Goal: Find contact information: Find contact information

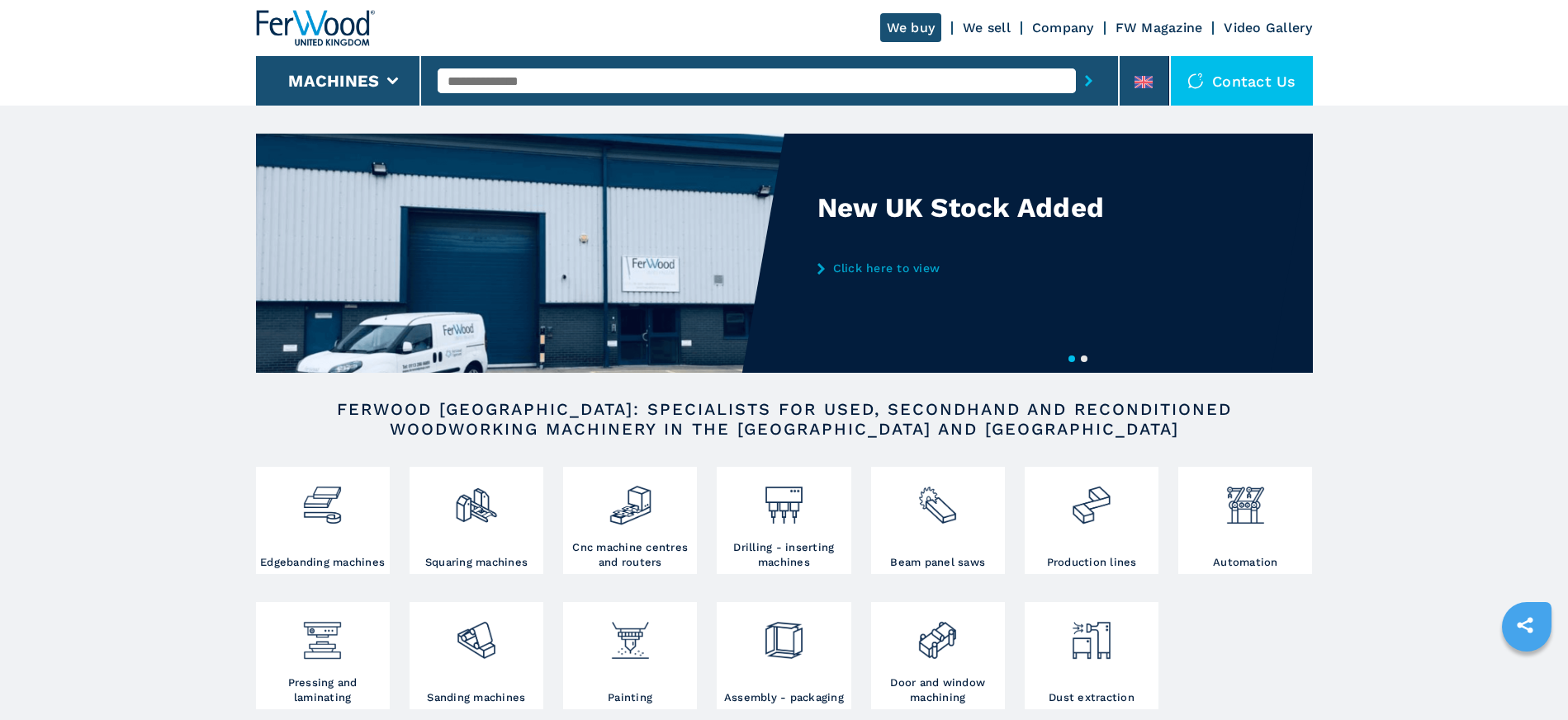
click at [989, 23] on link "We sell" at bounding box center [986, 27] width 48 height 16
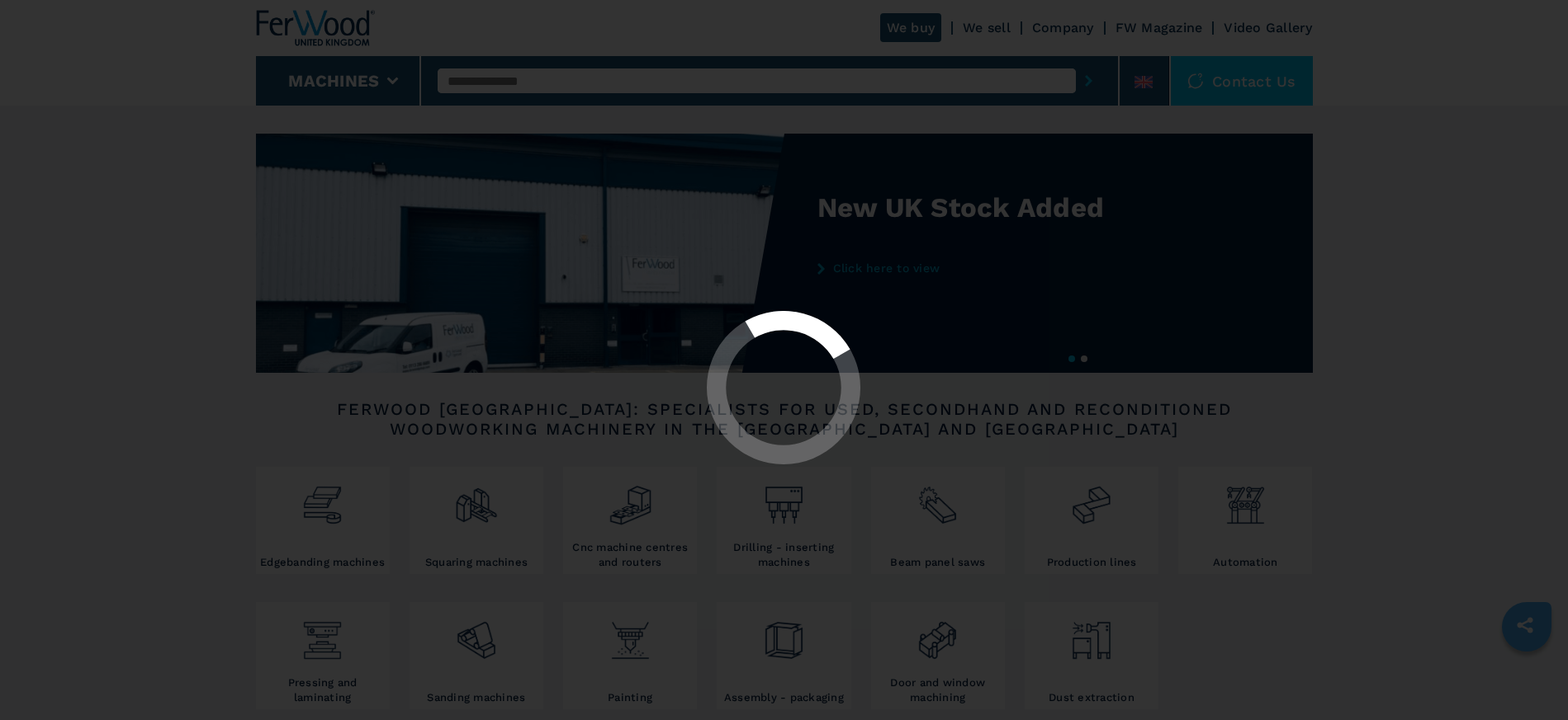
click at [919, 26] on div at bounding box center [784, 360] width 1568 height 720
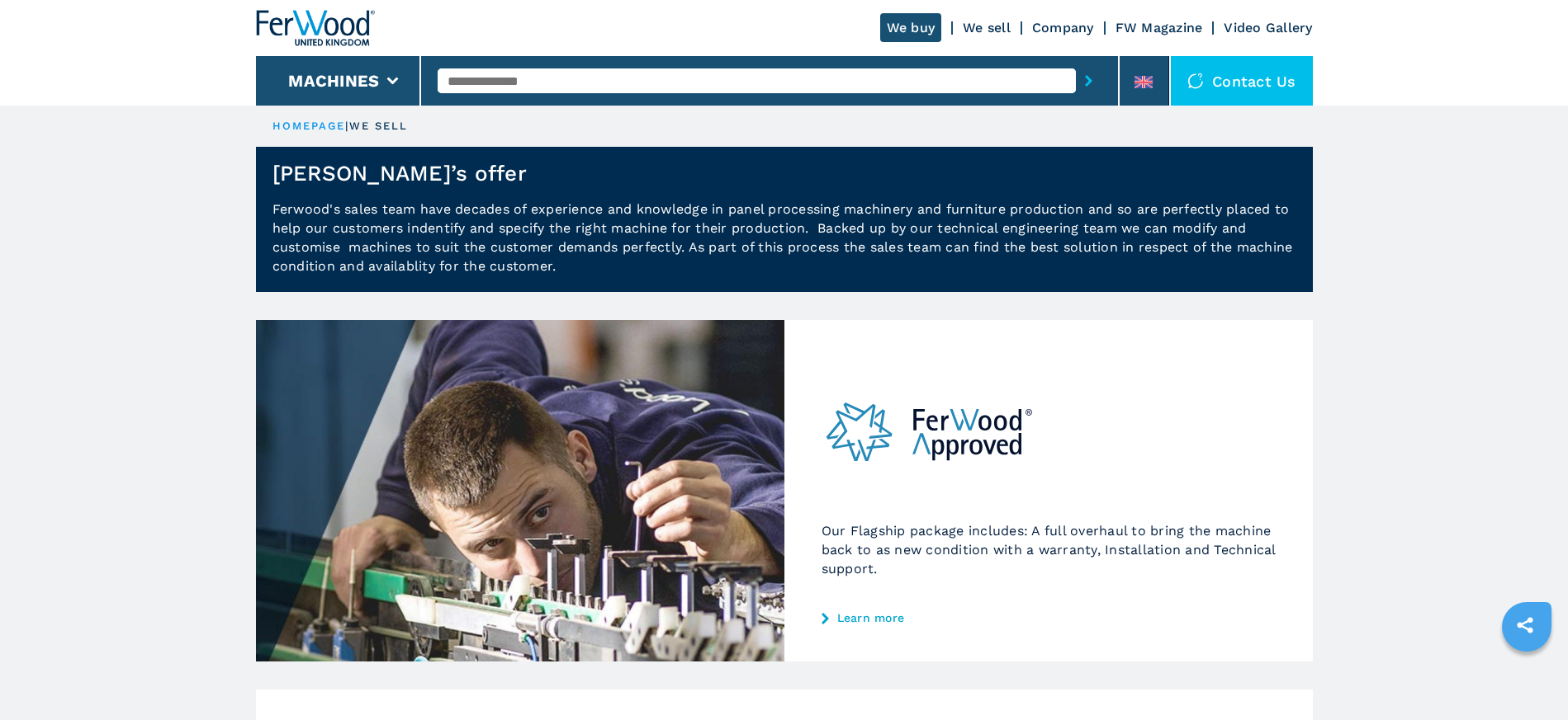
click at [908, 26] on link "We buy" at bounding box center [910, 28] width 62 height 29
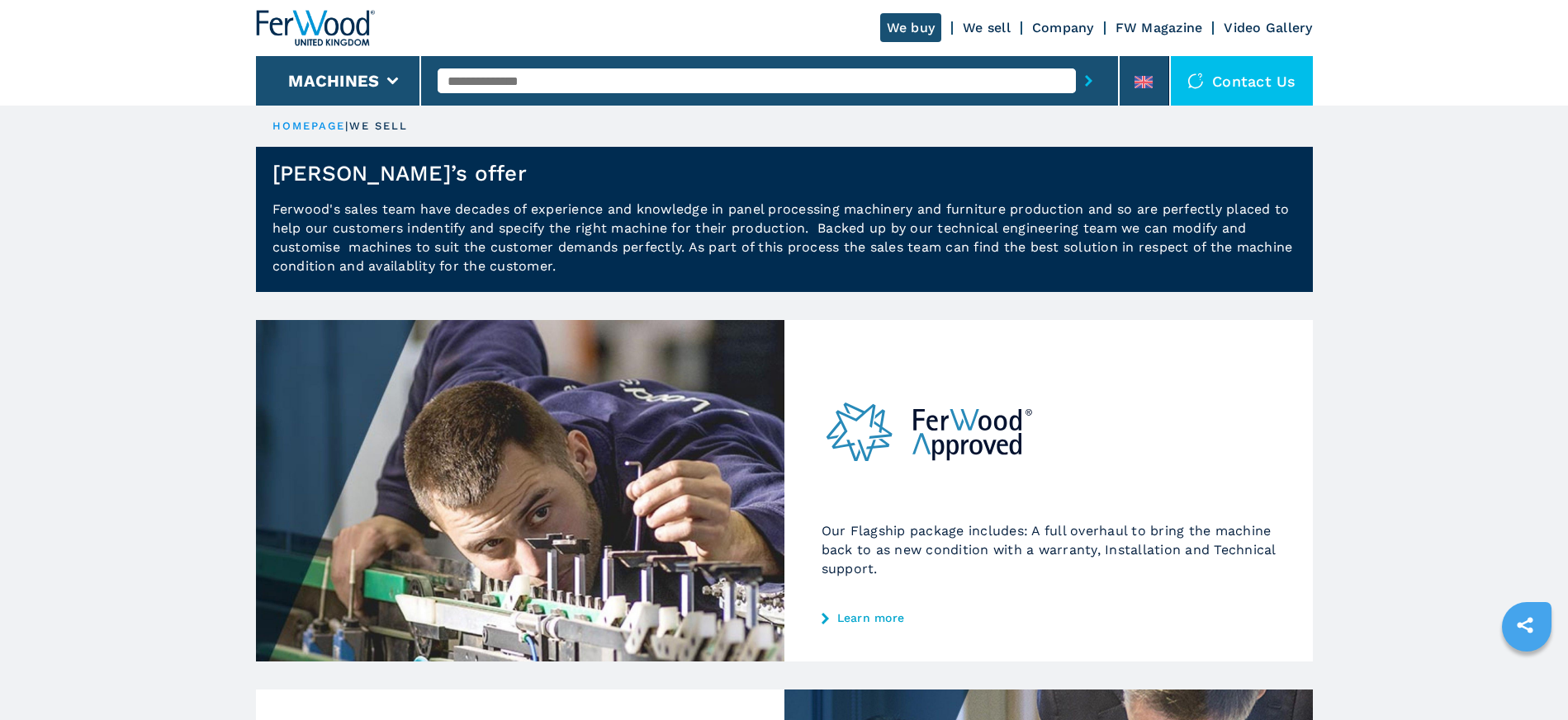
click at [895, 24] on link "We buy" at bounding box center [910, 28] width 62 height 29
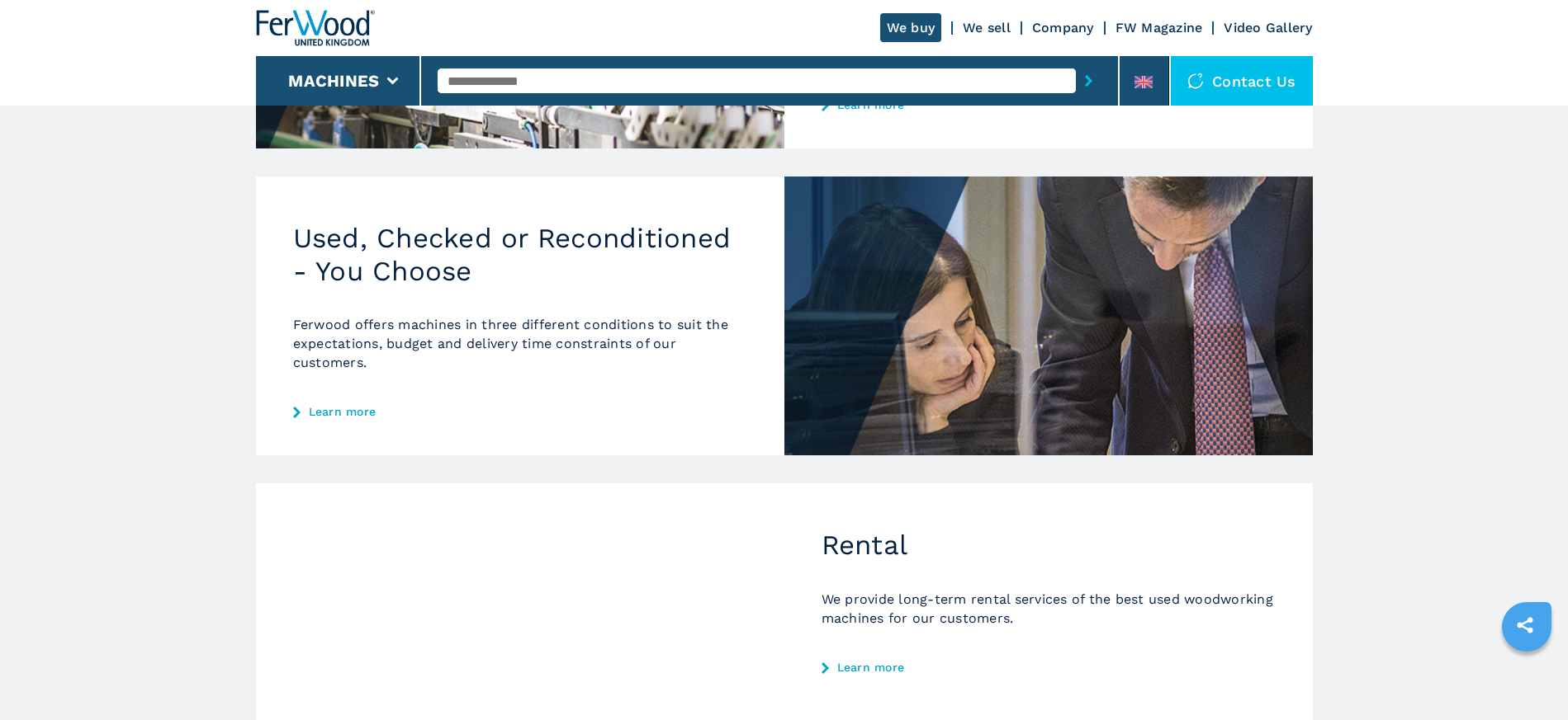
scroll to position [520, 0]
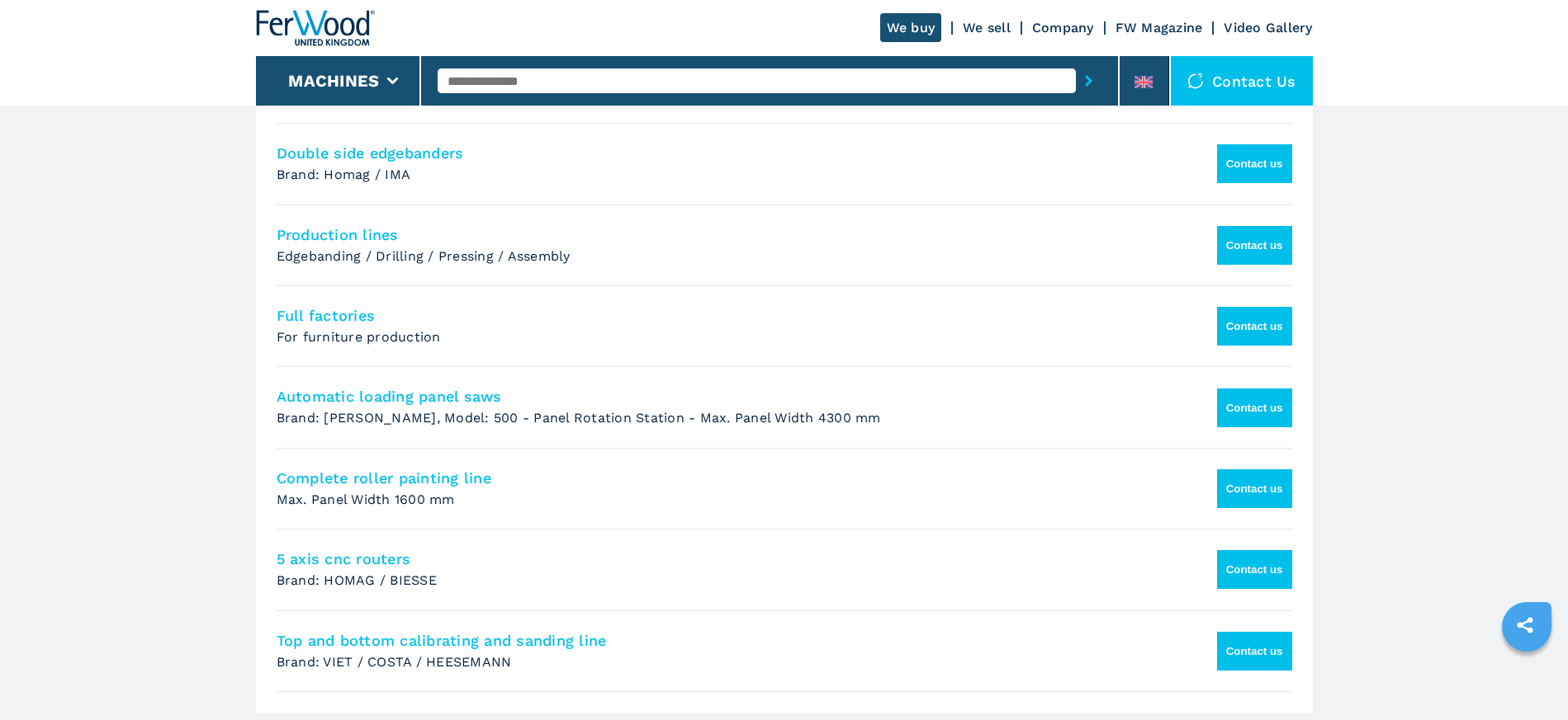
scroll to position [1183, 0]
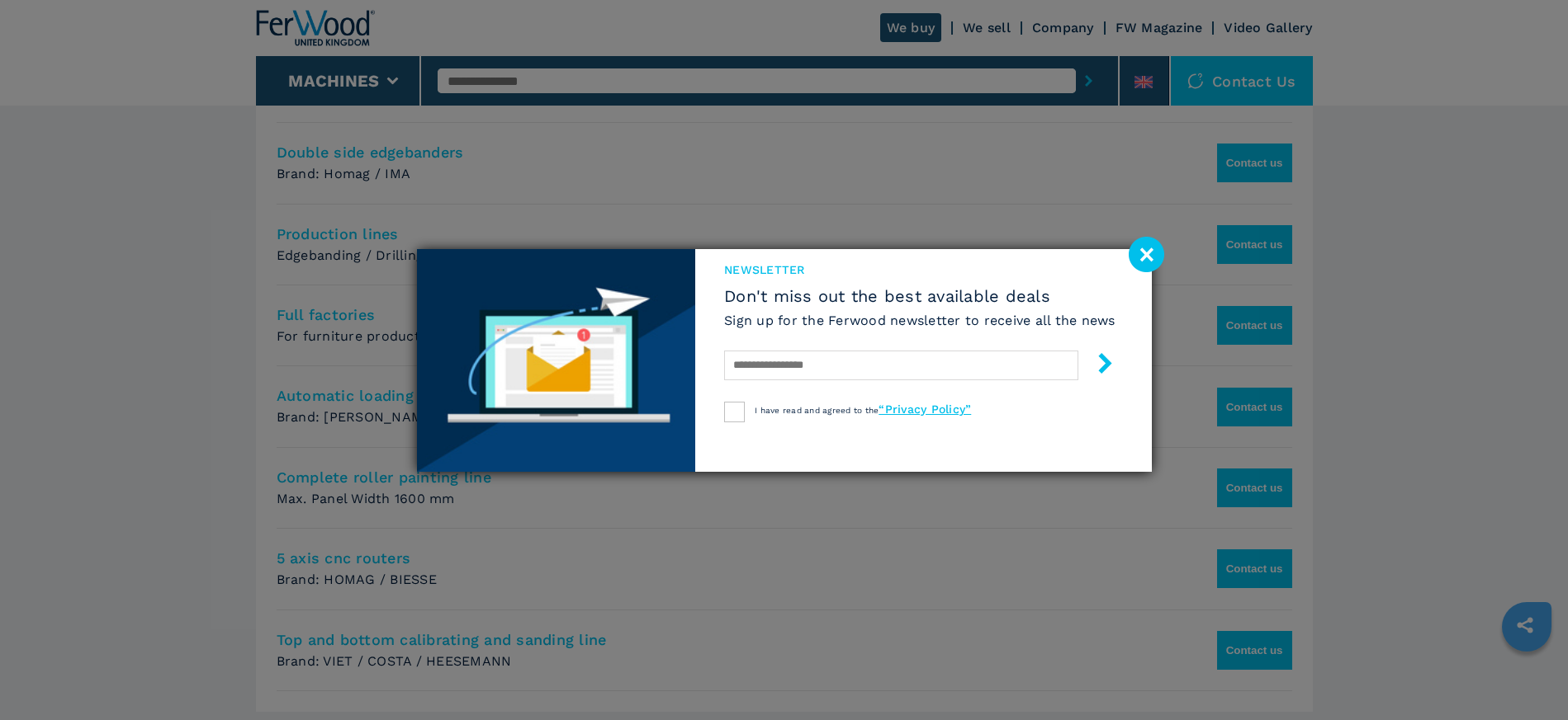
click at [1148, 240] on image at bounding box center [1146, 255] width 35 height 35
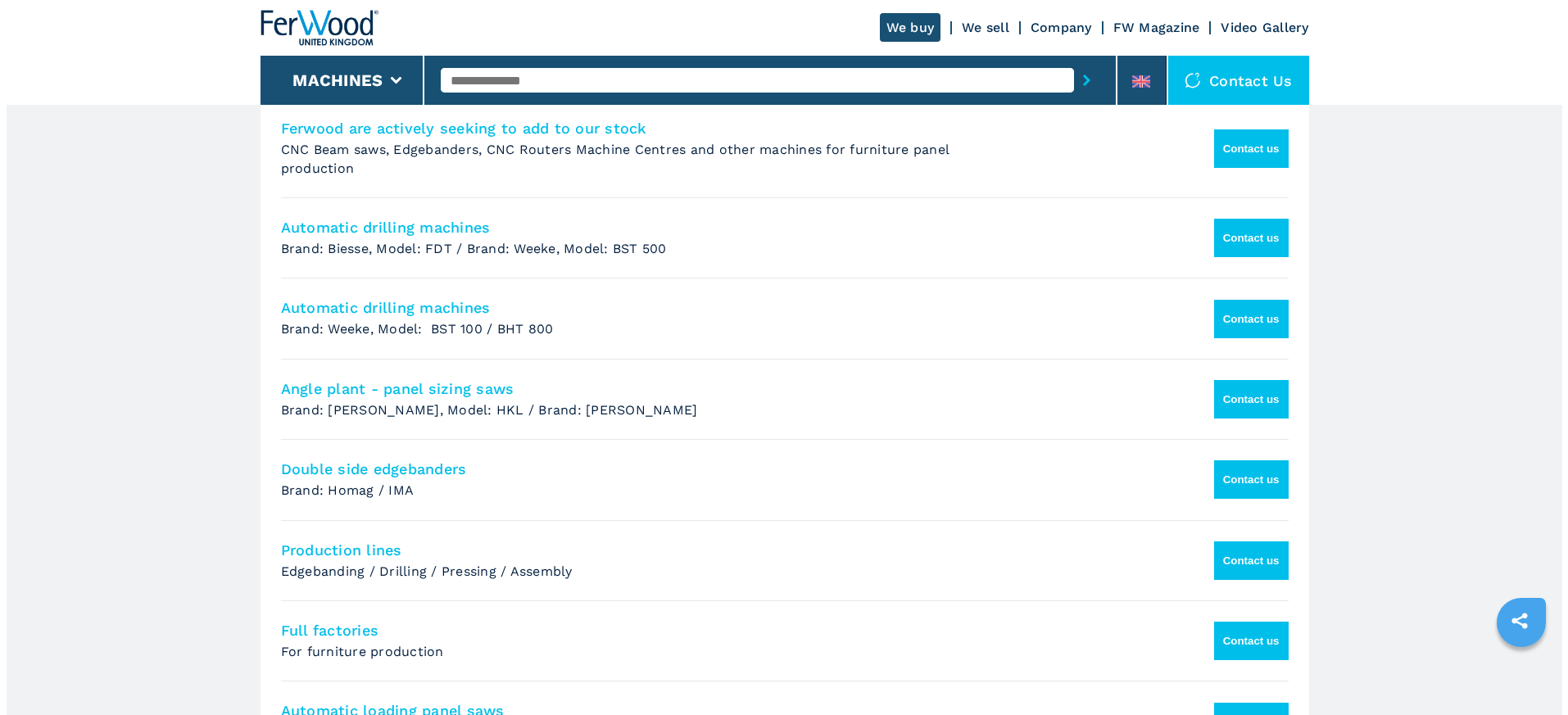
scroll to position [625, 0]
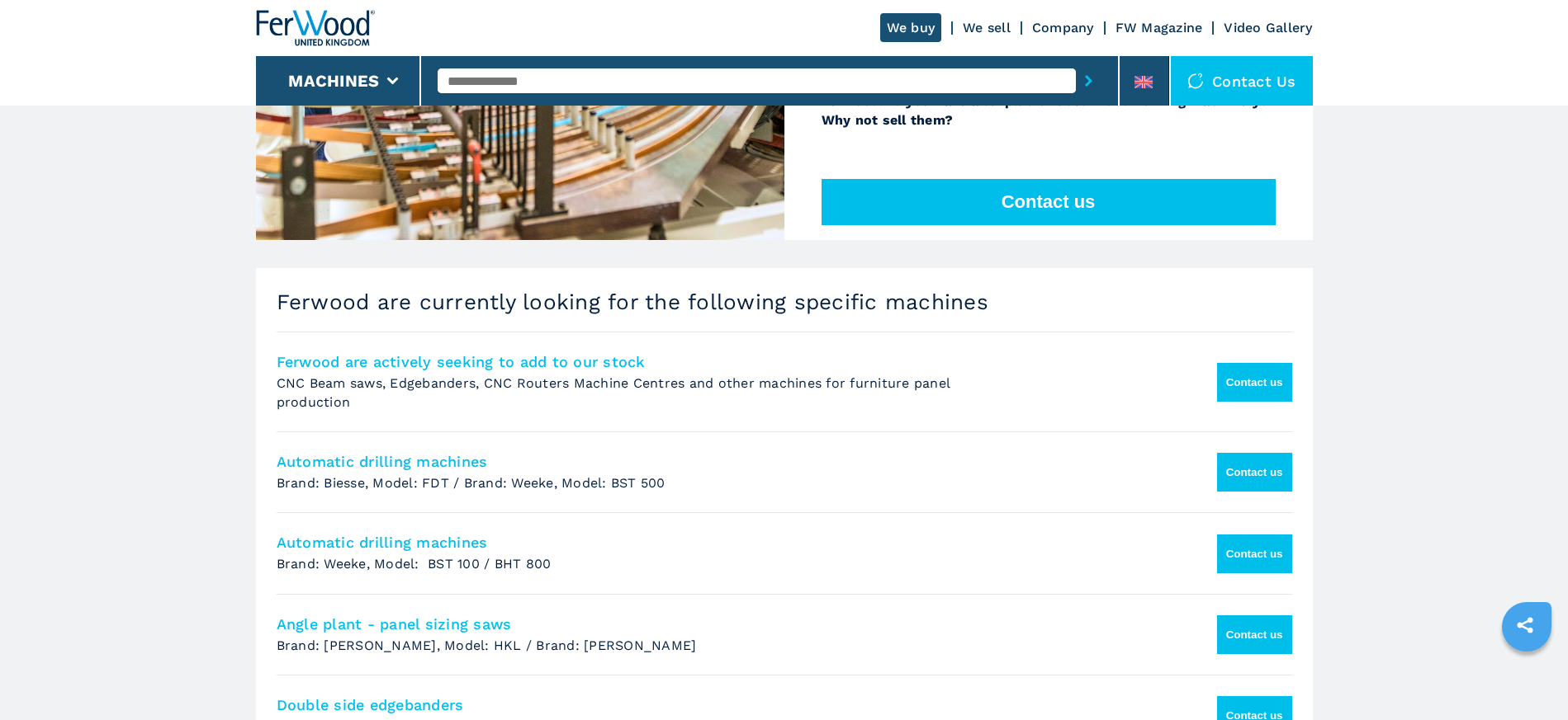
click at [1066, 196] on button "Contact us" at bounding box center [1048, 201] width 454 height 46
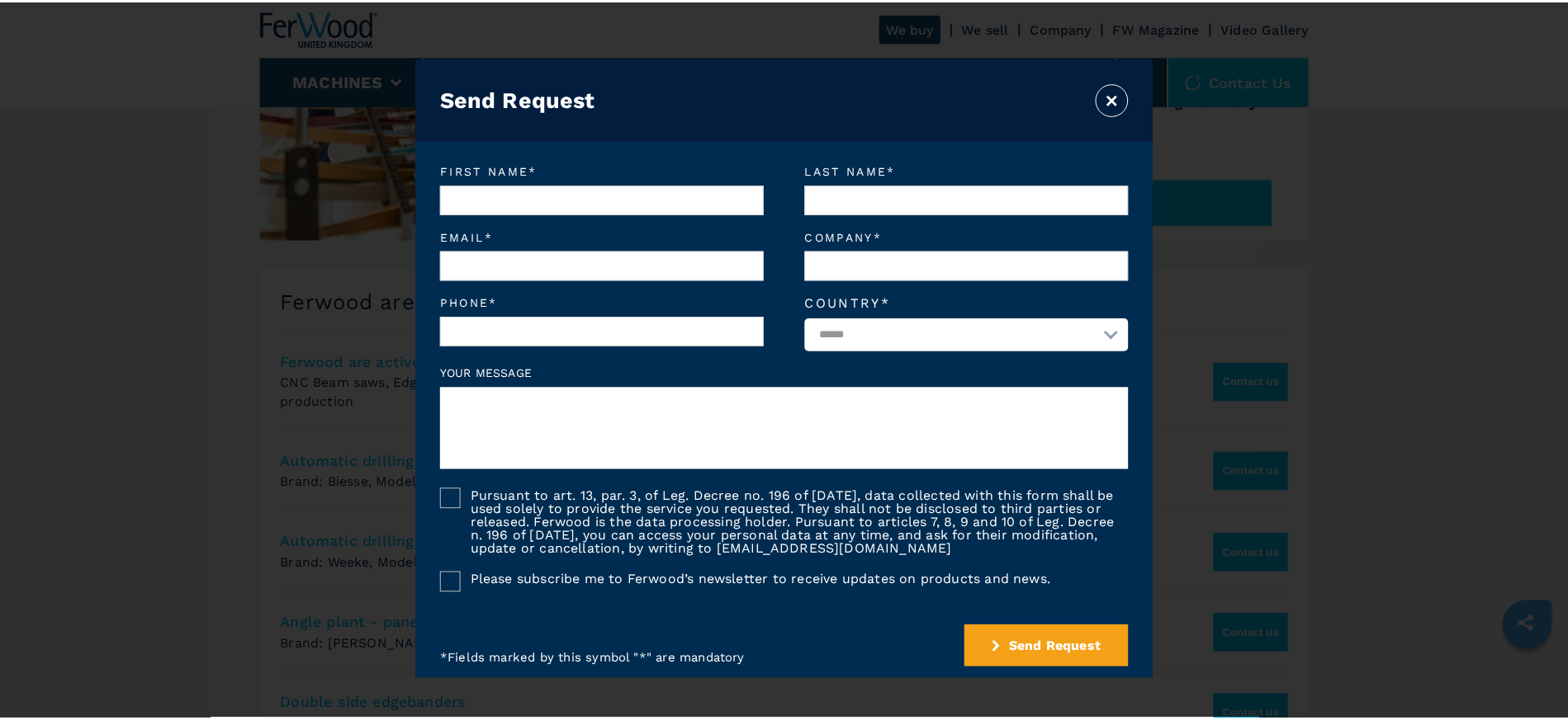
scroll to position [15, 0]
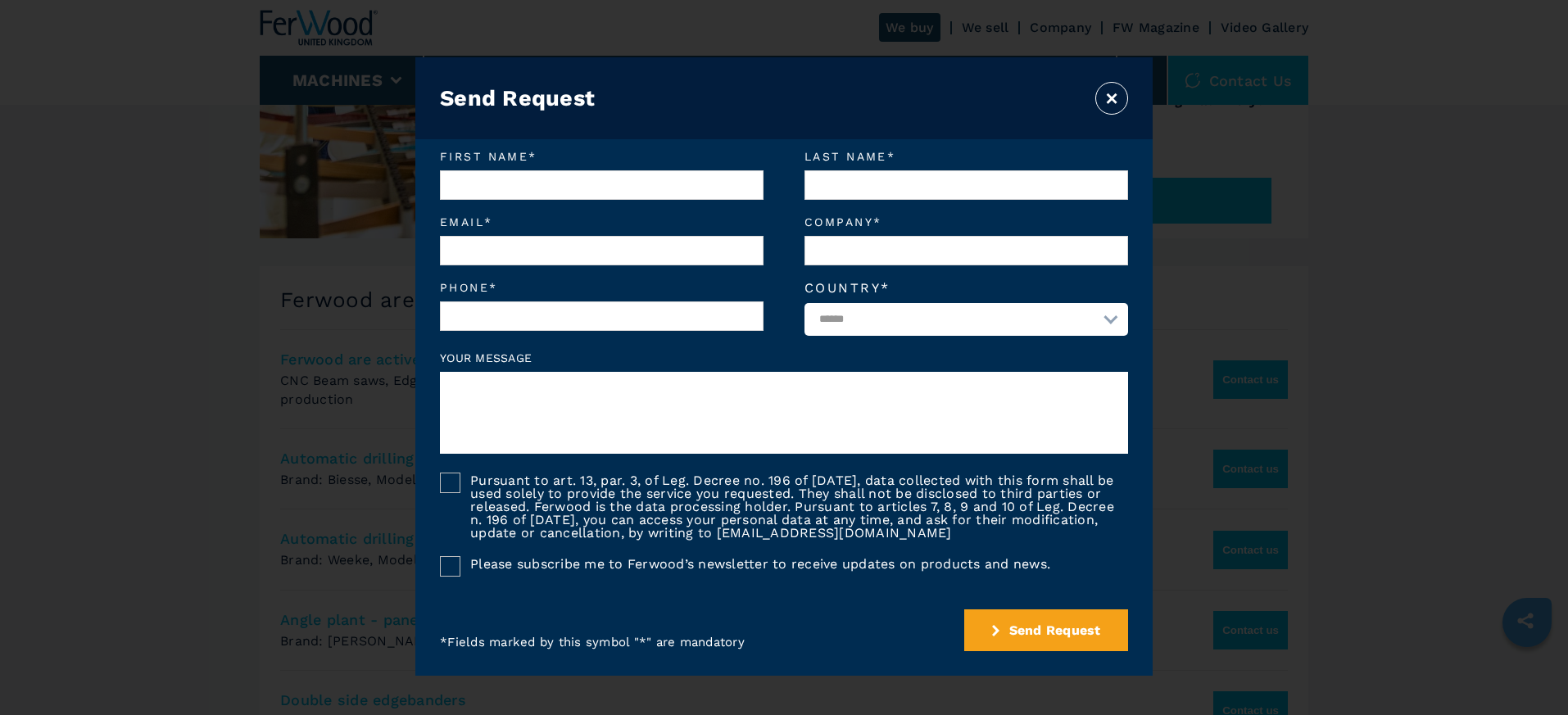
click at [1111, 101] on button "×" at bounding box center [1112, 98] width 33 height 33
